Goal: Transaction & Acquisition: Purchase product/service

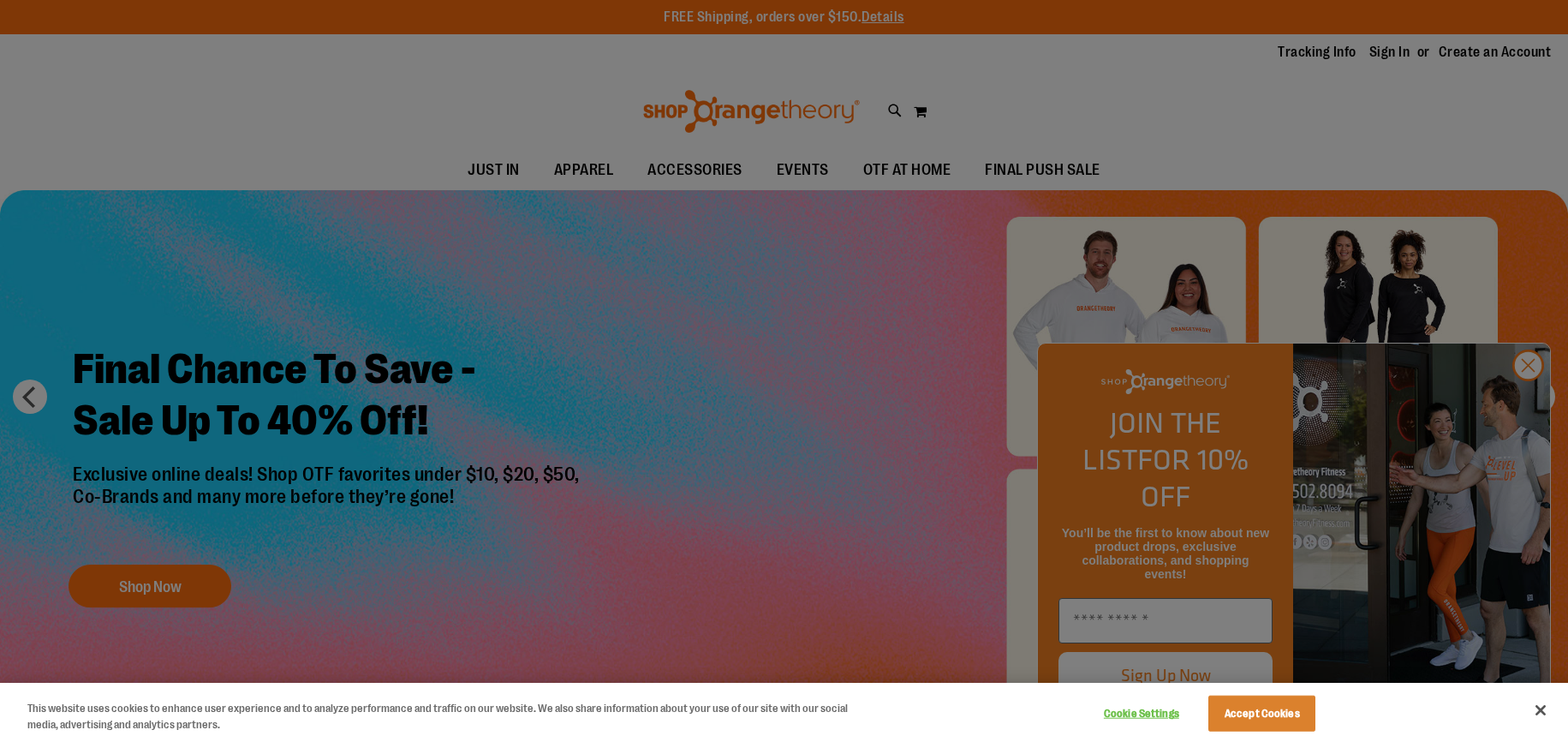
click at [1519, 403] on div at bounding box center [784, 371] width 1568 height 742
click at [1530, 405] on div at bounding box center [784, 371] width 1568 height 742
click at [1284, 710] on button "Accept Cookies" at bounding box center [1262, 714] width 107 height 36
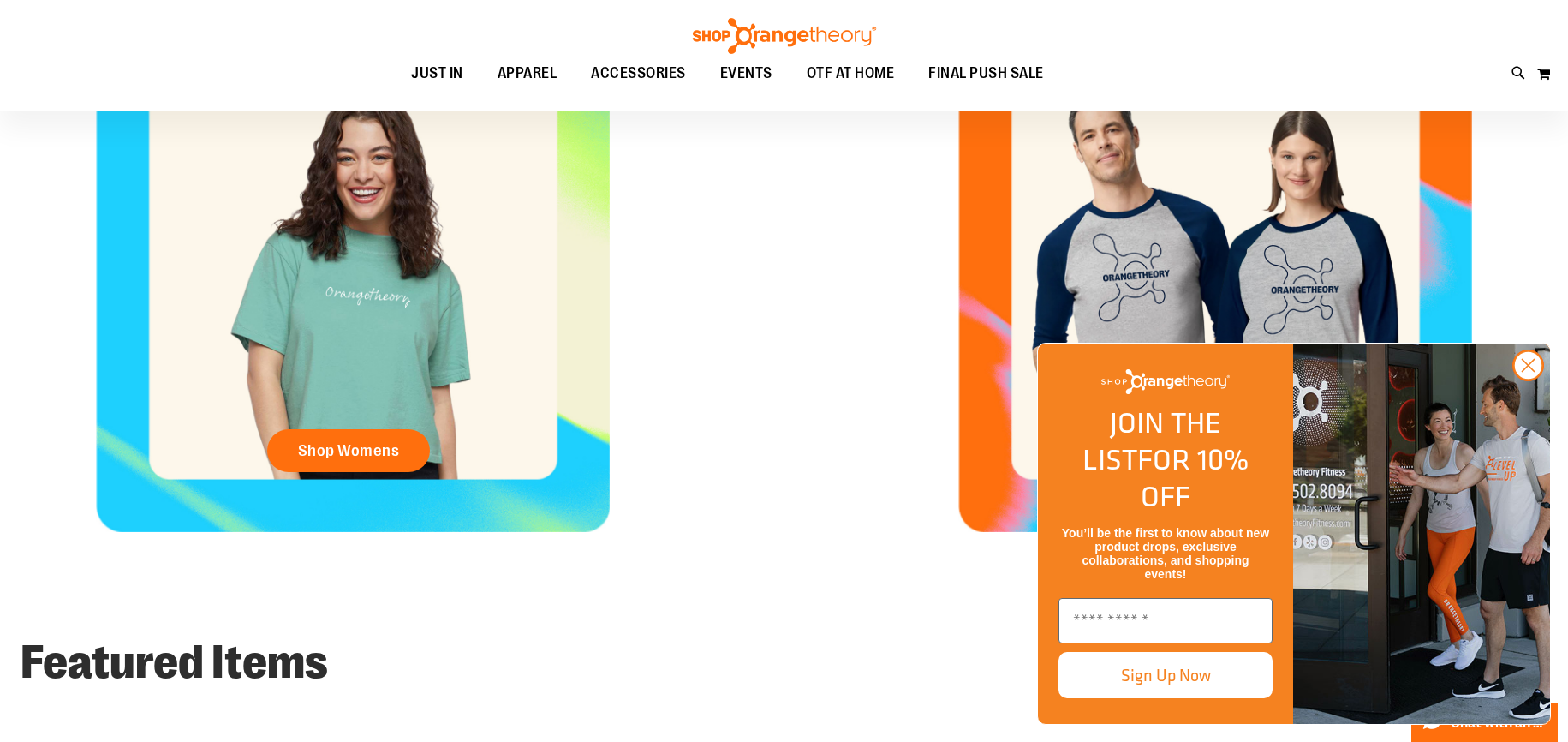
scroll to position [507, 0]
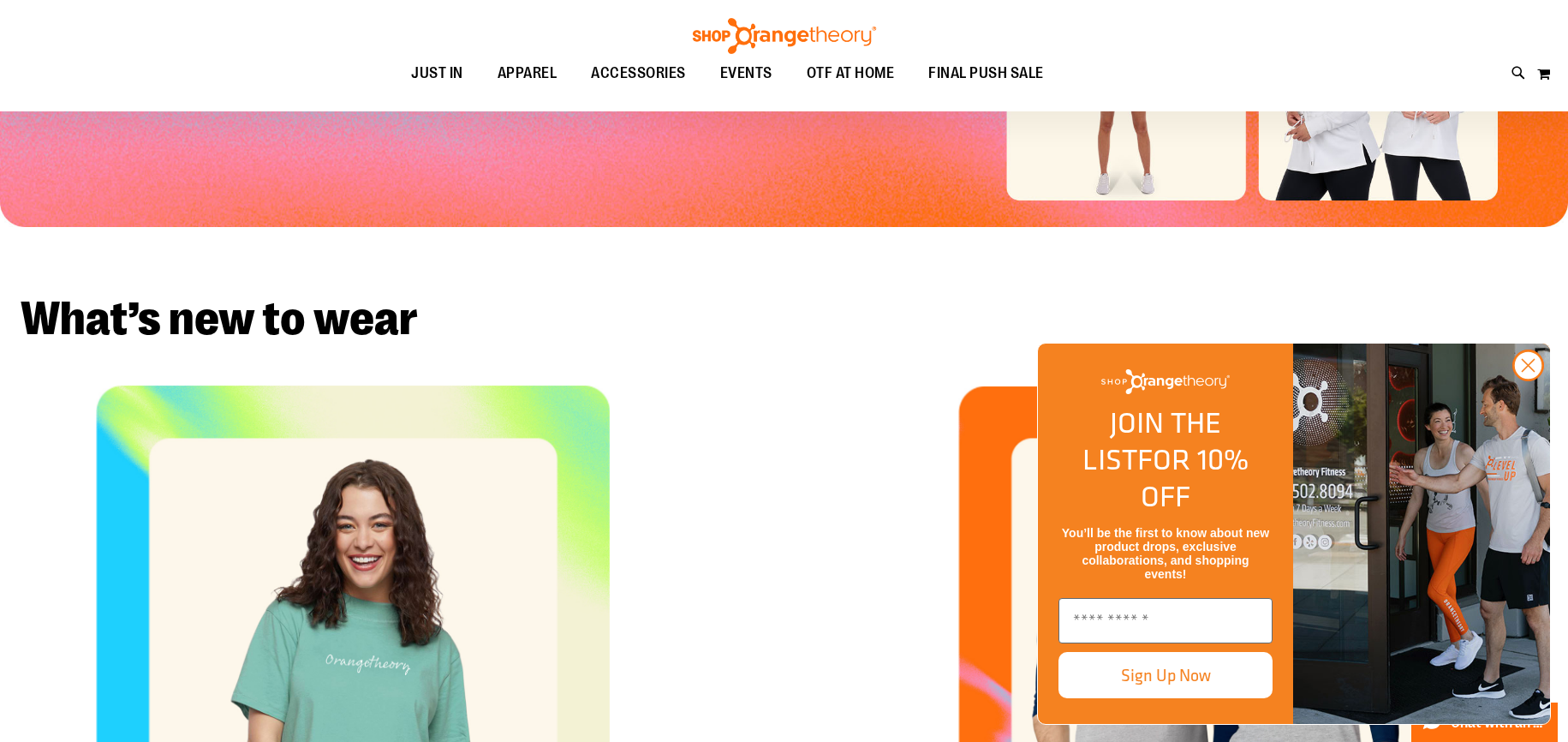
drag, startPoint x: 1527, startPoint y: 401, endPoint x: 1476, endPoint y: 400, distance: 51.0
click at [1527, 371] on icon "Close dialog" at bounding box center [1528, 365] width 12 height 12
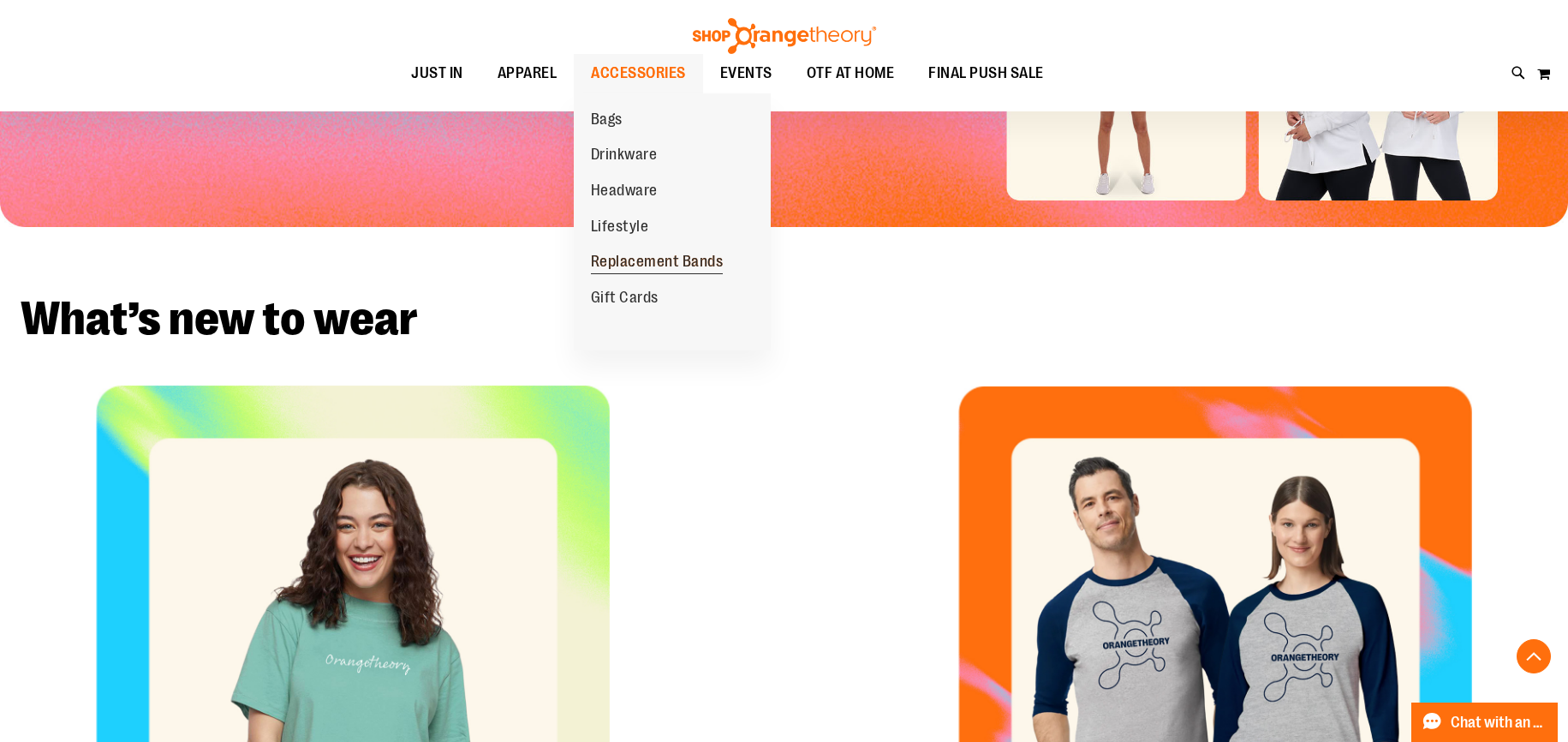
click at [653, 264] on span "Replacement Bands" at bounding box center [657, 264] width 133 height 22
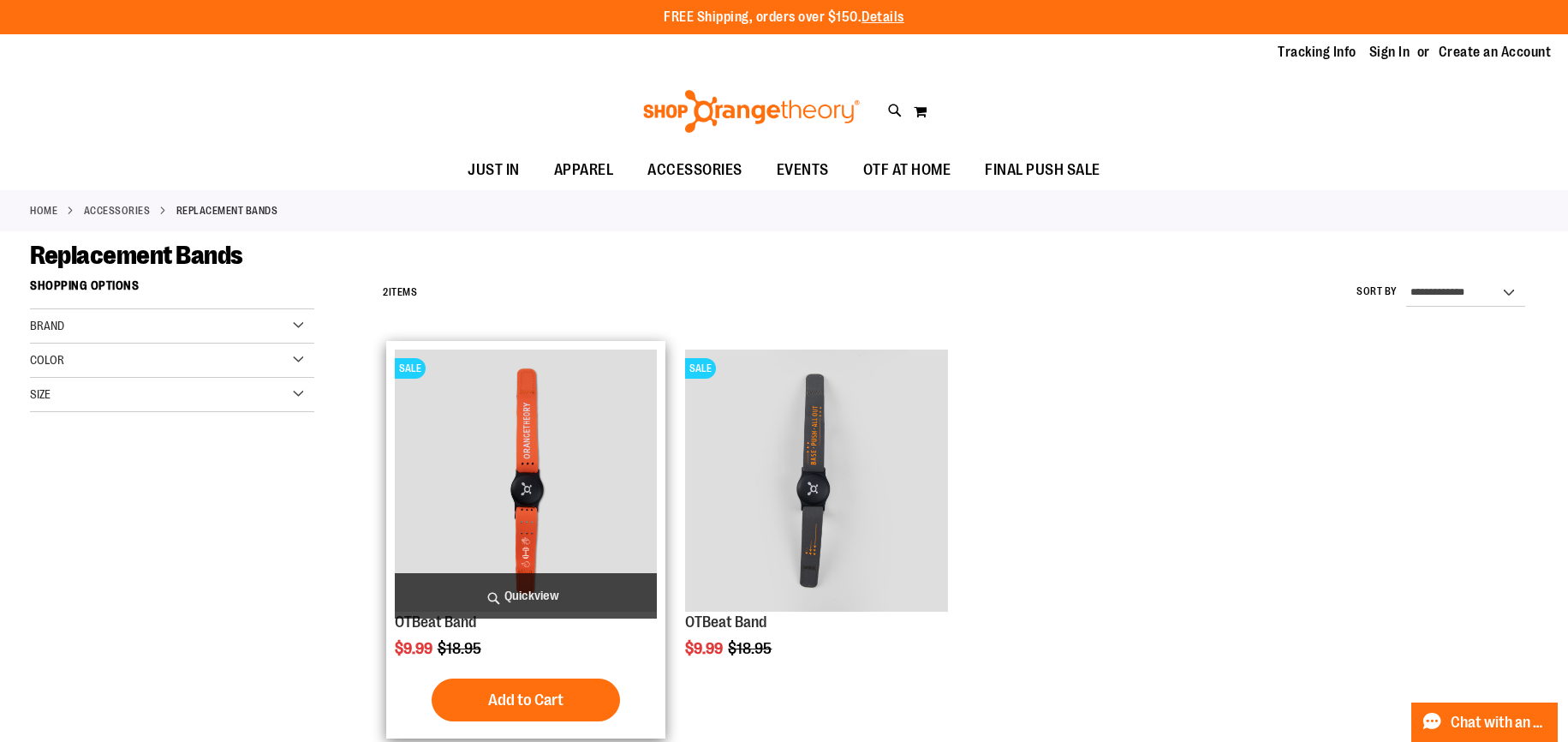
click at [554, 474] on img "product" at bounding box center [525, 480] width 262 height 262
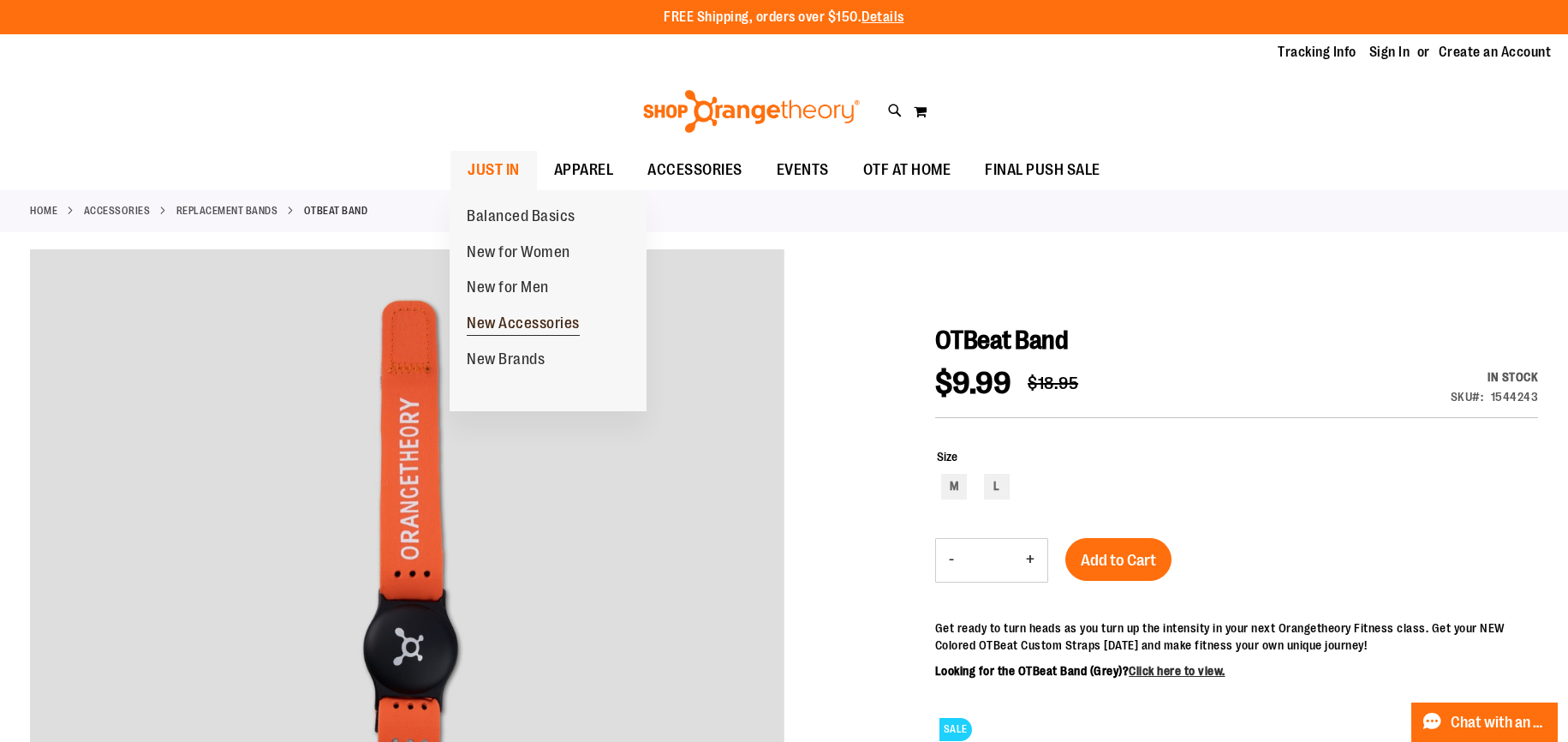
click at [524, 323] on span "New Accessories" at bounding box center [523, 325] width 113 height 22
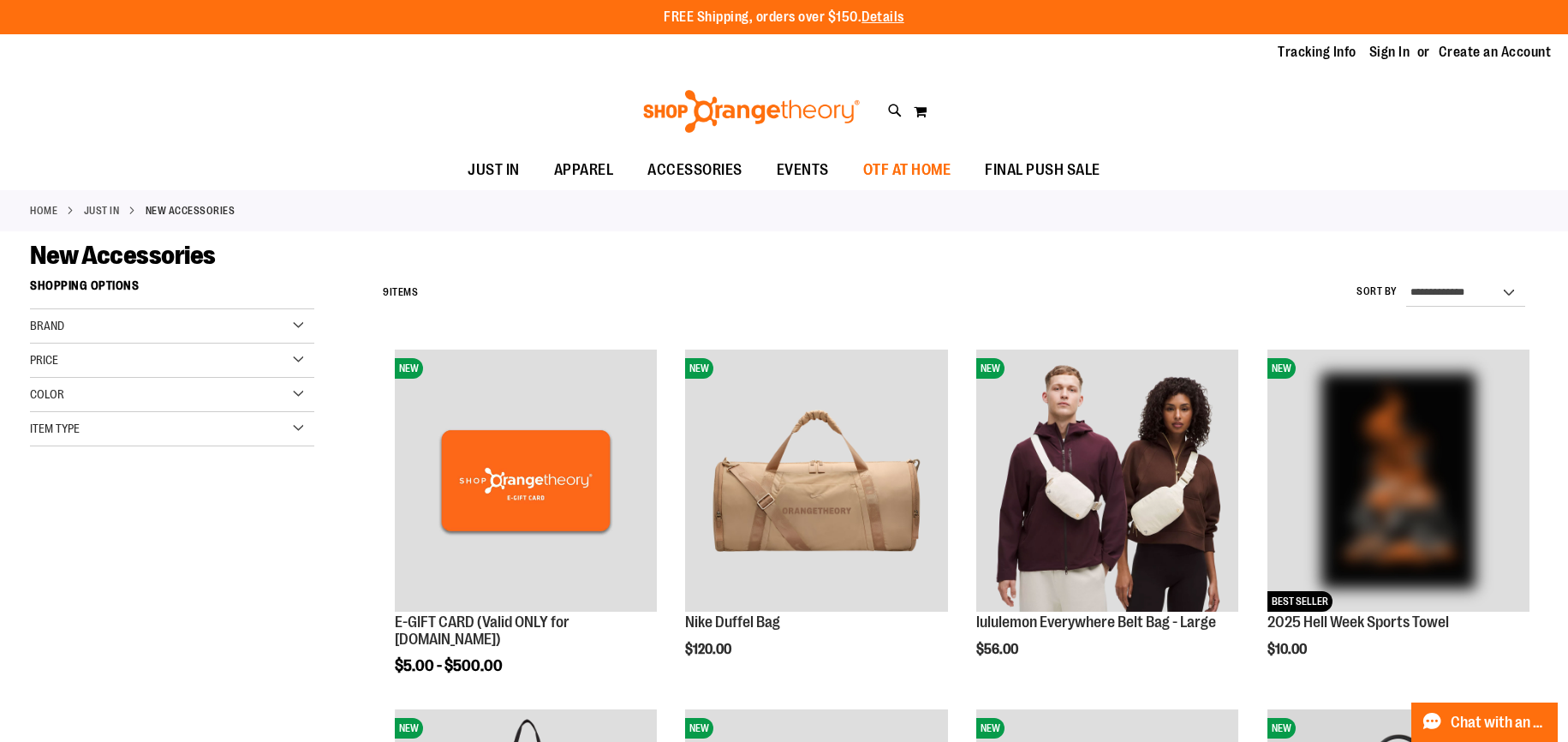
click at [915, 165] on span "OTF AT HOME" at bounding box center [907, 169] width 88 height 39
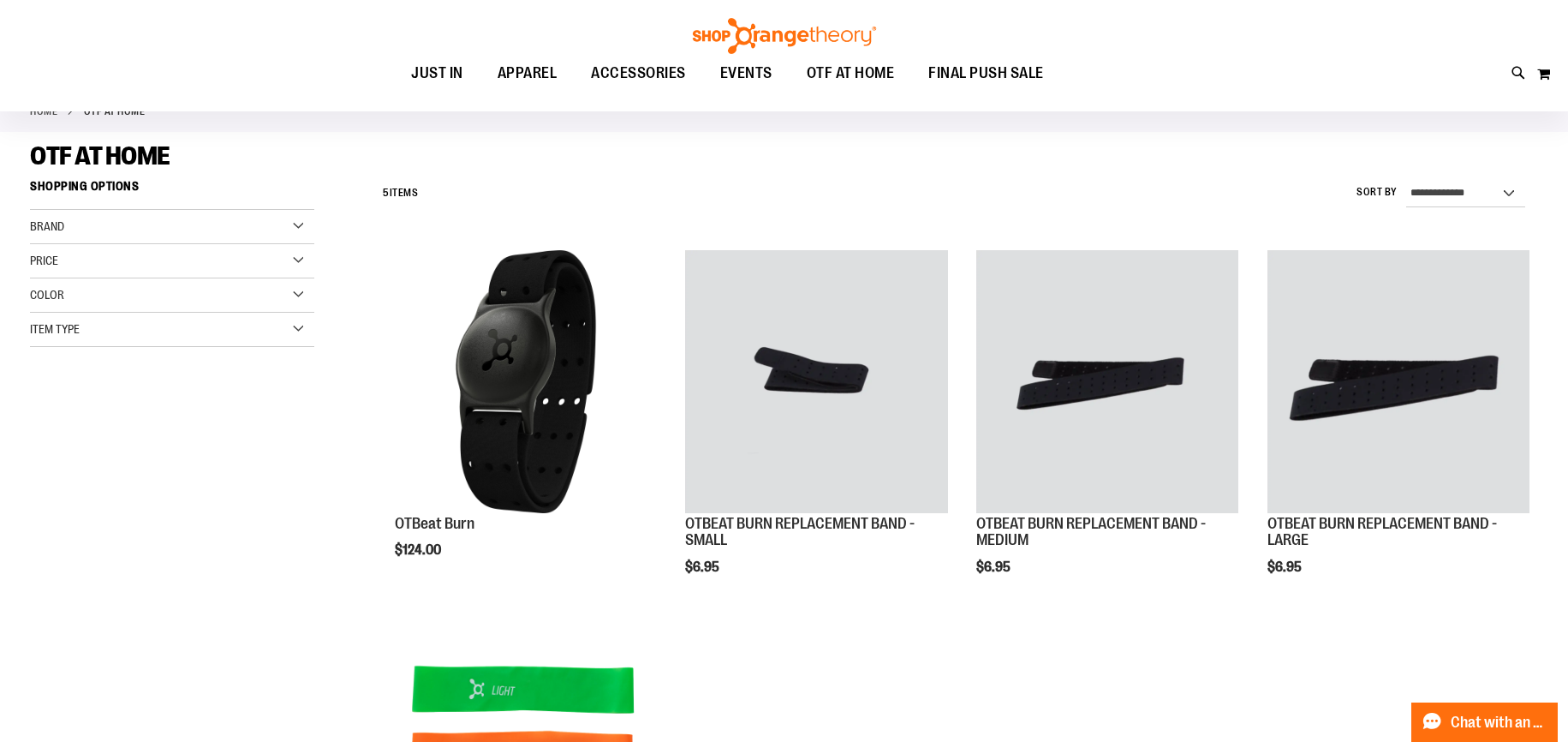
scroll to position [27, 0]
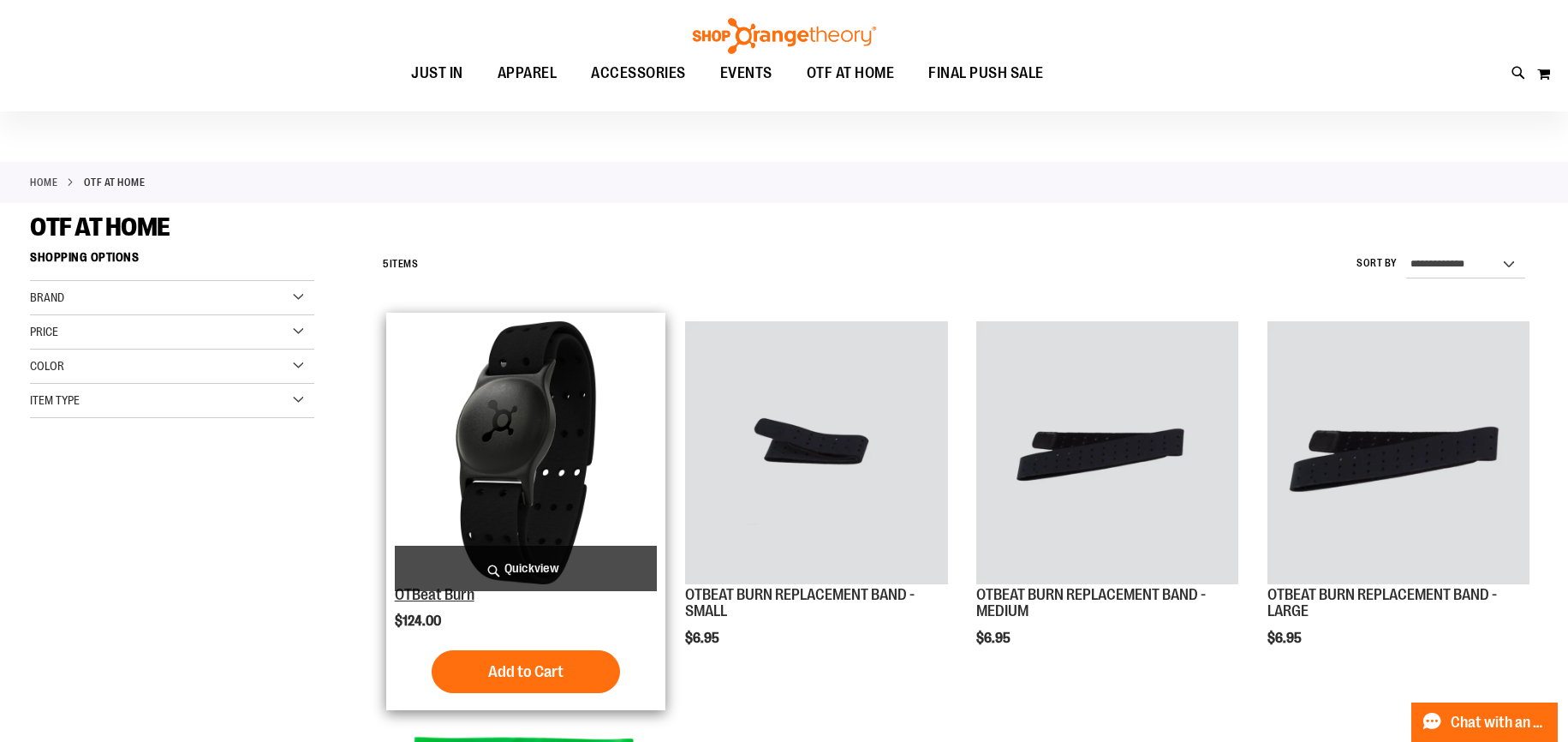
click at [427, 600] on link "OTBeat Burn" at bounding box center [435, 594] width 80 height 17
